Goal: Task Accomplishment & Management: Use online tool/utility

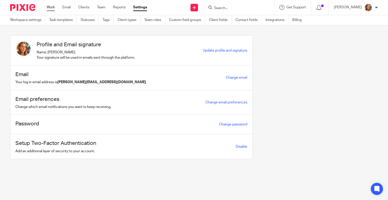
click at [55, 8] on link "Work" at bounding box center [51, 7] width 8 height 5
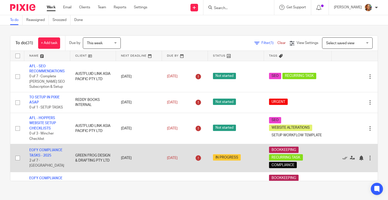
scroll to position [76, 0]
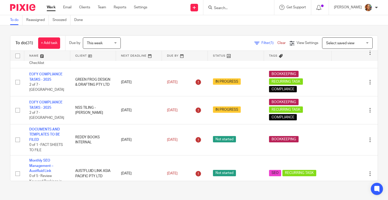
click at [351, 41] on span "Select saved view" at bounding box center [344, 43] width 37 height 11
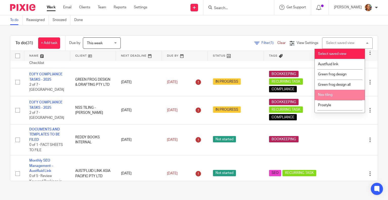
scroll to position [9, 0]
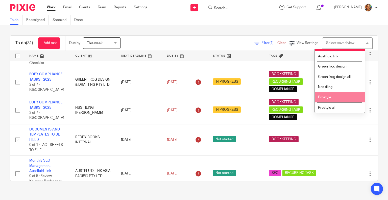
click at [341, 98] on li "Prostyle" at bounding box center [340, 97] width 50 height 10
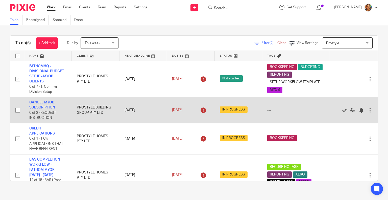
scroll to position [89, 0]
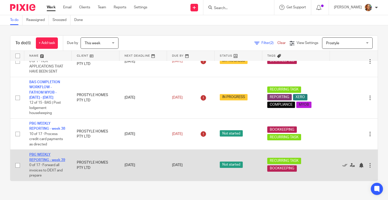
click at [52, 153] on link "PBG WEEKLY REPORTING - week 39" at bounding box center [47, 157] width 36 height 9
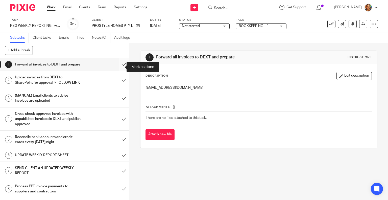
click at [118, 66] on input "submit" at bounding box center [64, 64] width 129 height 13
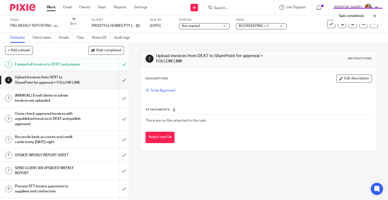
click at [117, 88] on input "submit" at bounding box center [64, 80] width 129 height 18
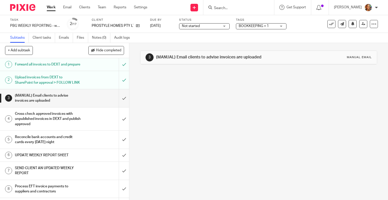
click at [48, 82] on h1 "Upload invoices from DEXT to SharePoint for approval > FOLLOW LINK" at bounding box center [48, 80] width 66 height 13
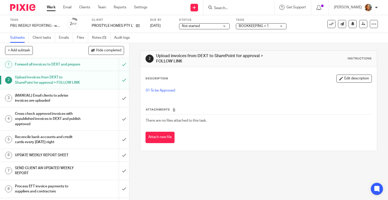
click at [141, 91] on div "Description Edit description 01 To be Approved Attachments There are no files a…" at bounding box center [259, 109] width 237 height 84
click at [170, 92] on p "01 To be Approved" at bounding box center [259, 90] width 226 height 5
click at [170, 88] on p "01 To be Approved" at bounding box center [259, 90] width 226 height 5
click at [169, 90] on link "01 To be Approved" at bounding box center [160, 91] width 29 height 4
click at [51, 105] on h1 "(MANUAL) Email clients to advise invoices are uploaded" at bounding box center [48, 98] width 66 height 13
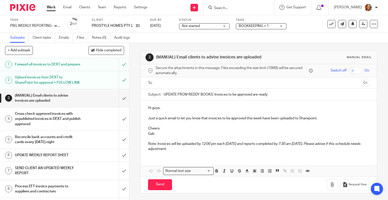
click at [203, 86] on ul at bounding box center [259, 83] width 206 height 8
click at [202, 83] on input "text" at bounding box center [258, 83] width 202 height 6
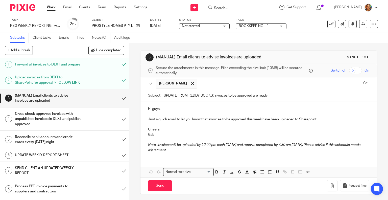
click at [217, 81] on input "text" at bounding box center [280, 84] width 160 height 10
click at [362, 83] on button "Cc" at bounding box center [366, 84] width 8 height 8
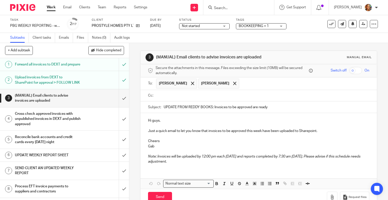
click at [289, 95] on input "text" at bounding box center [262, 96] width 210 height 6
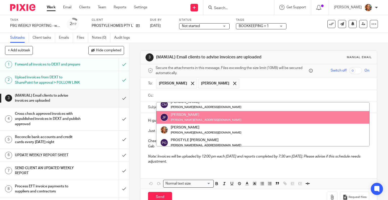
scroll to position [25, 0]
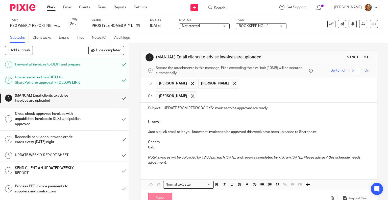
click at [159, 196] on input "Send" at bounding box center [160, 198] width 24 height 11
type input "Sent"
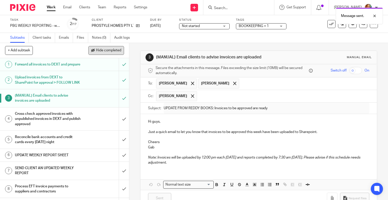
click at [95, 50] on button "Hide completed" at bounding box center [106, 50] width 36 height 9
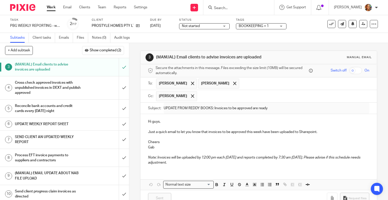
click at [75, 93] on h1 "Cross check approved invoices with unpublished invoices in DEXT and publish app…" at bounding box center [48, 88] width 66 height 18
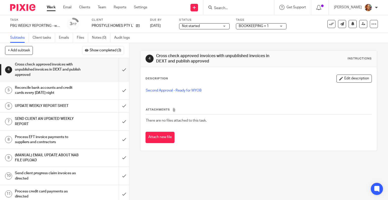
click at [50, 7] on link "Work" at bounding box center [51, 7] width 9 height 5
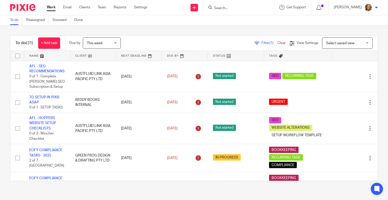
click at [353, 43] on span "Select saved view" at bounding box center [344, 43] width 37 height 11
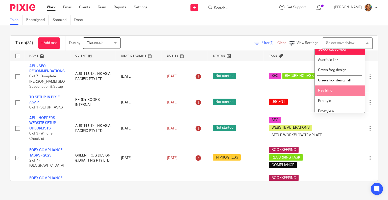
scroll to position [9, 0]
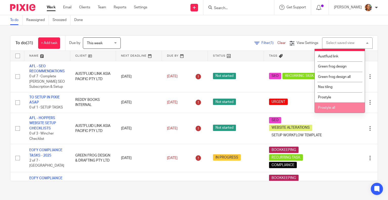
click at [327, 106] on span "Prostyle all" at bounding box center [326, 108] width 17 height 4
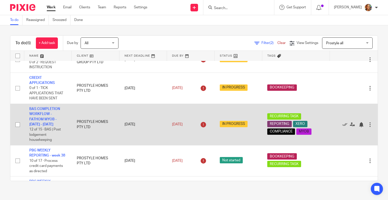
scroll to position [94, 0]
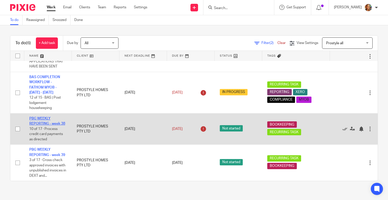
click at [47, 117] on link "PBG WEEKLY REPORTING - week 38" at bounding box center [47, 121] width 36 height 9
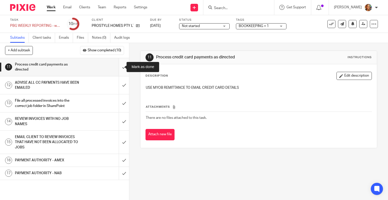
click at [117, 65] on input "submit" at bounding box center [64, 67] width 129 height 18
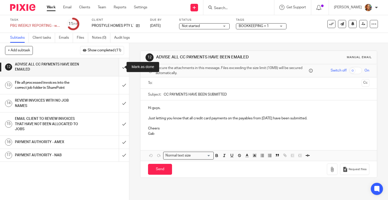
click at [118, 67] on input "submit" at bounding box center [64, 67] width 129 height 18
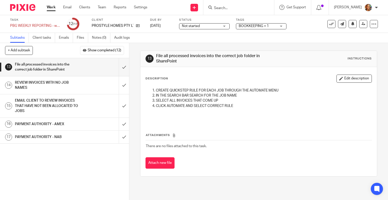
click at [190, 86] on div "CREATE QUICKSTEP RULE FOR EACH JOB THROUGH THE AUTOMATE MENU IN THE SEARCH BAR …" at bounding box center [258, 103] width 231 height 37
click at [187, 89] on p "CREATE QUICKSTEP RULE FOR EACH JOB THROUGH THE AUTOMATE MENU" at bounding box center [264, 90] width 216 height 5
